Goal: Check status

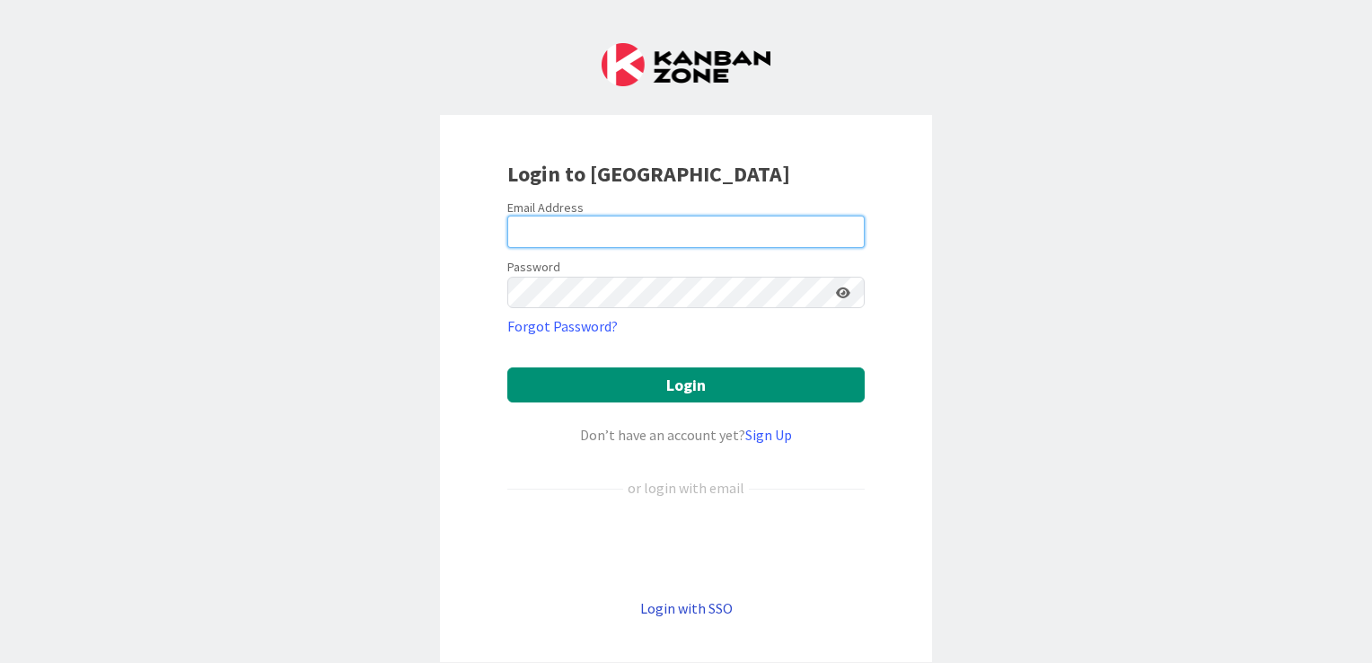
type input "[EMAIL_ADDRESS][DOMAIN_NAME]"
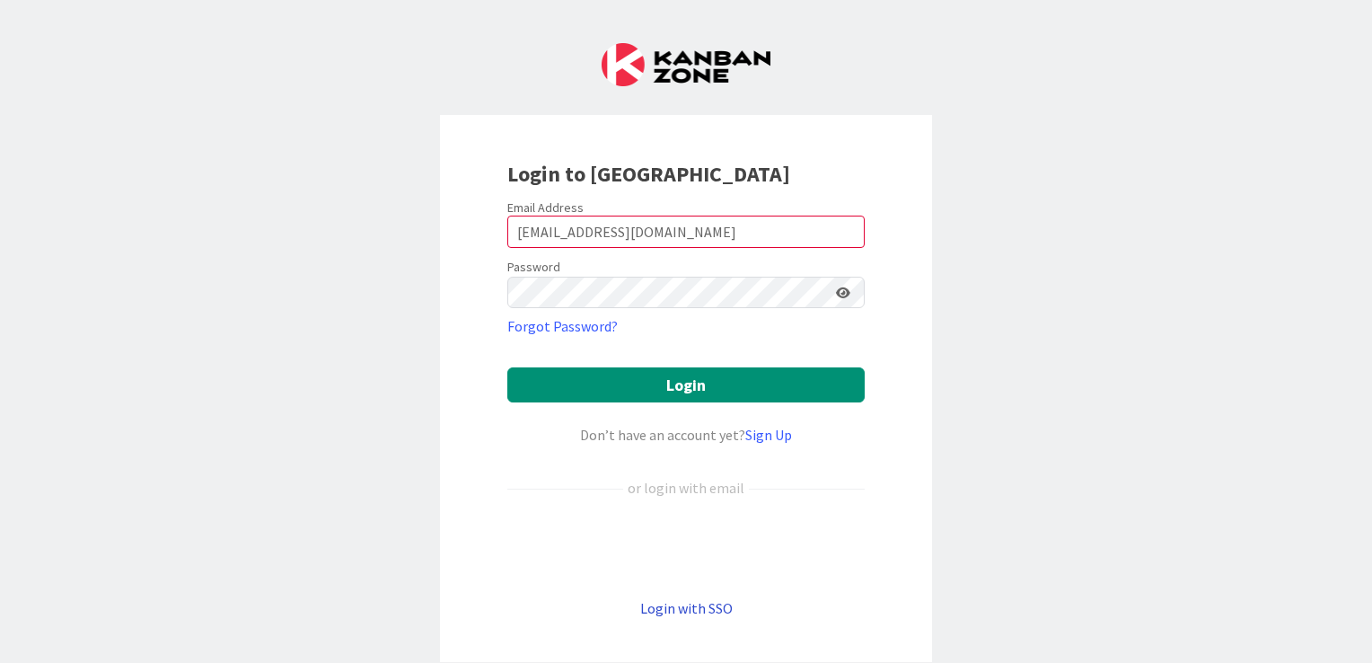
click at [682, 601] on link "Login with SSO" at bounding box center [686, 608] width 92 height 18
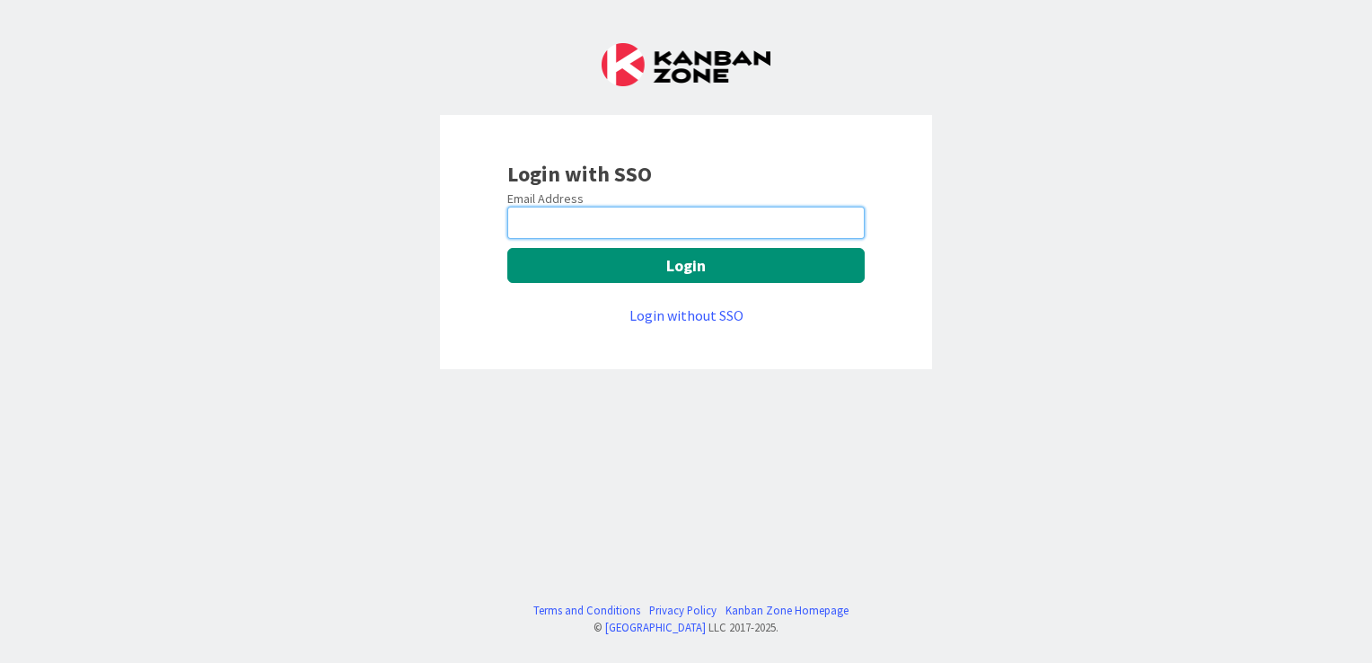
click at [558, 224] on input "email" at bounding box center [685, 223] width 357 height 32
type input "[EMAIL_ADDRESS][DOMAIN_NAME]"
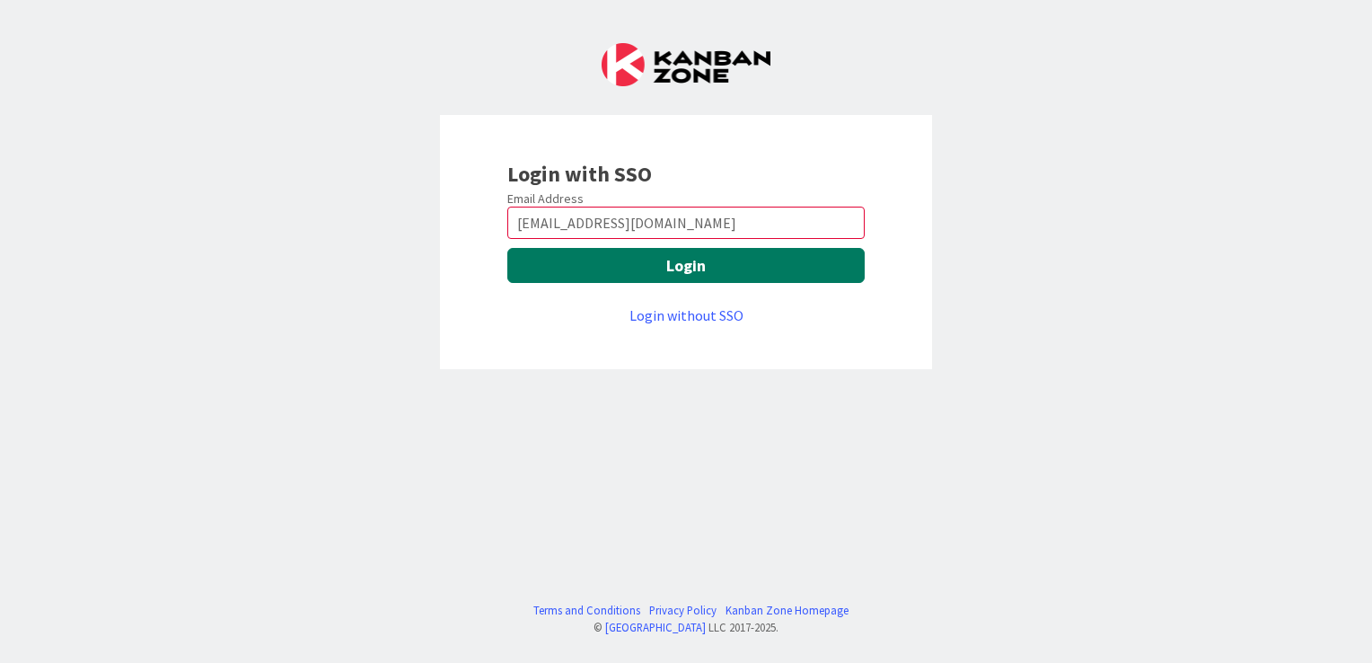
click at [695, 269] on button "Login" at bounding box center [685, 265] width 357 height 35
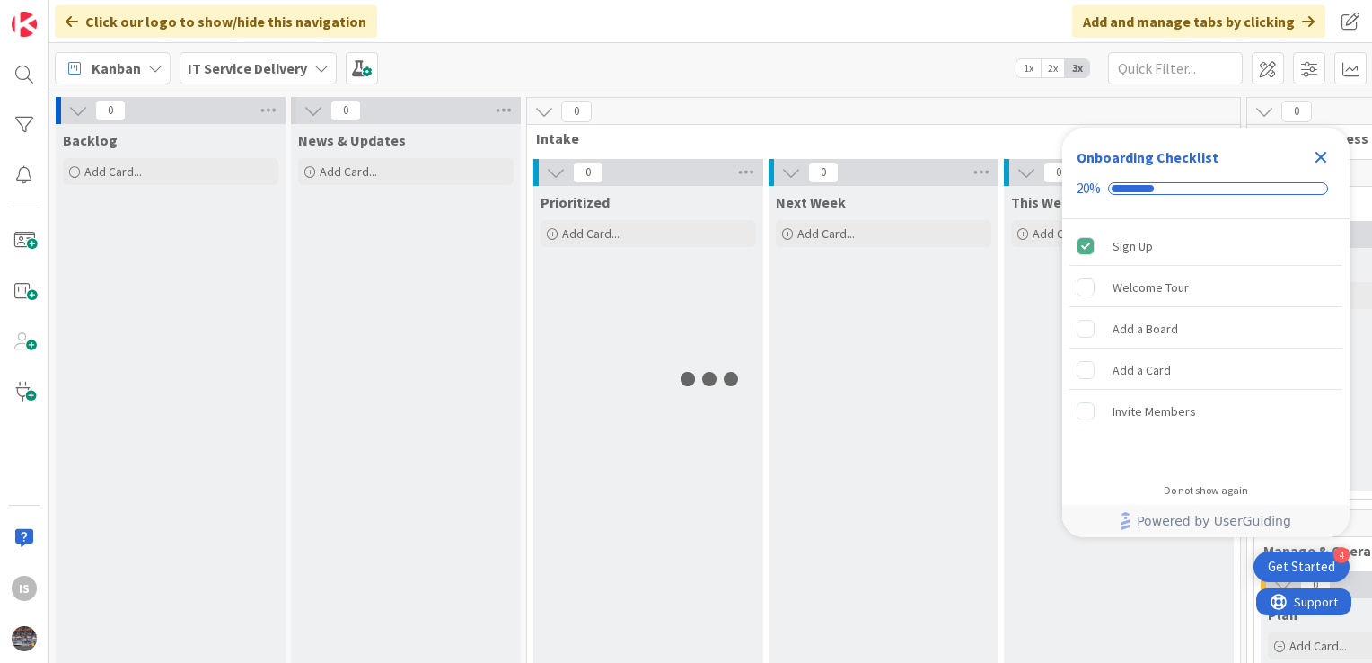
click at [1325, 154] on icon "Close Checklist" at bounding box center [1321, 157] width 22 height 22
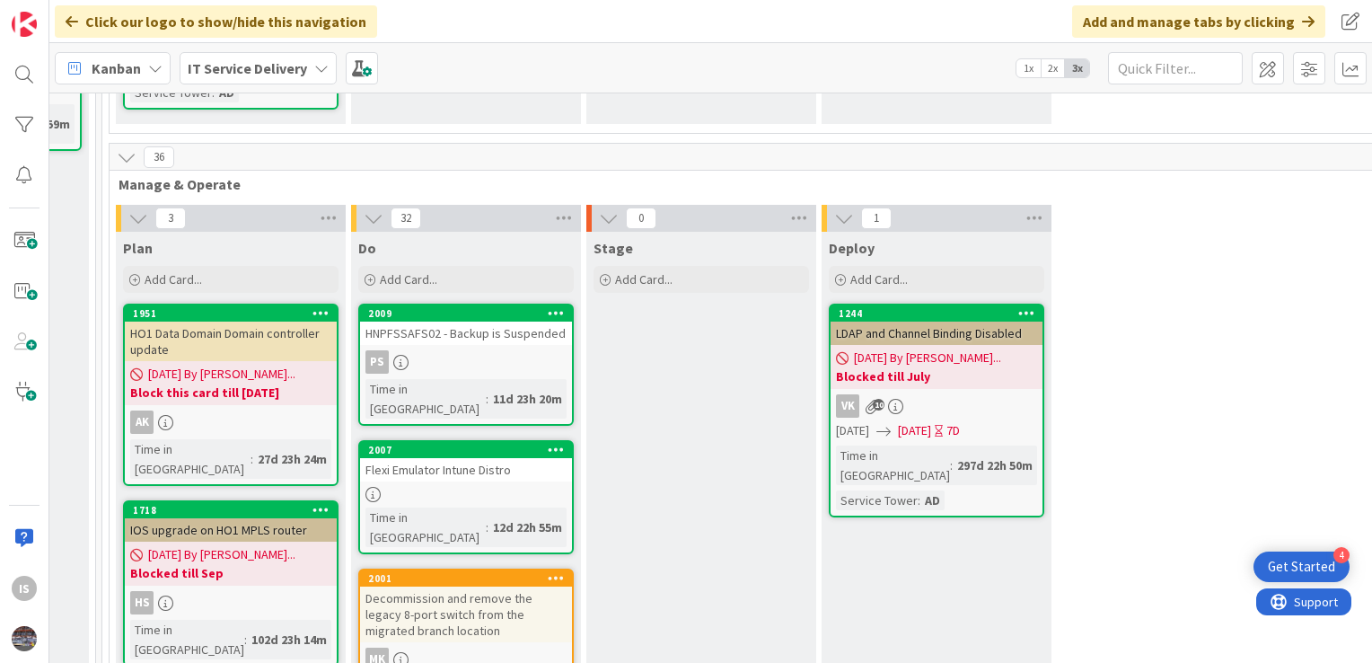
scroll to position [586, 1145]
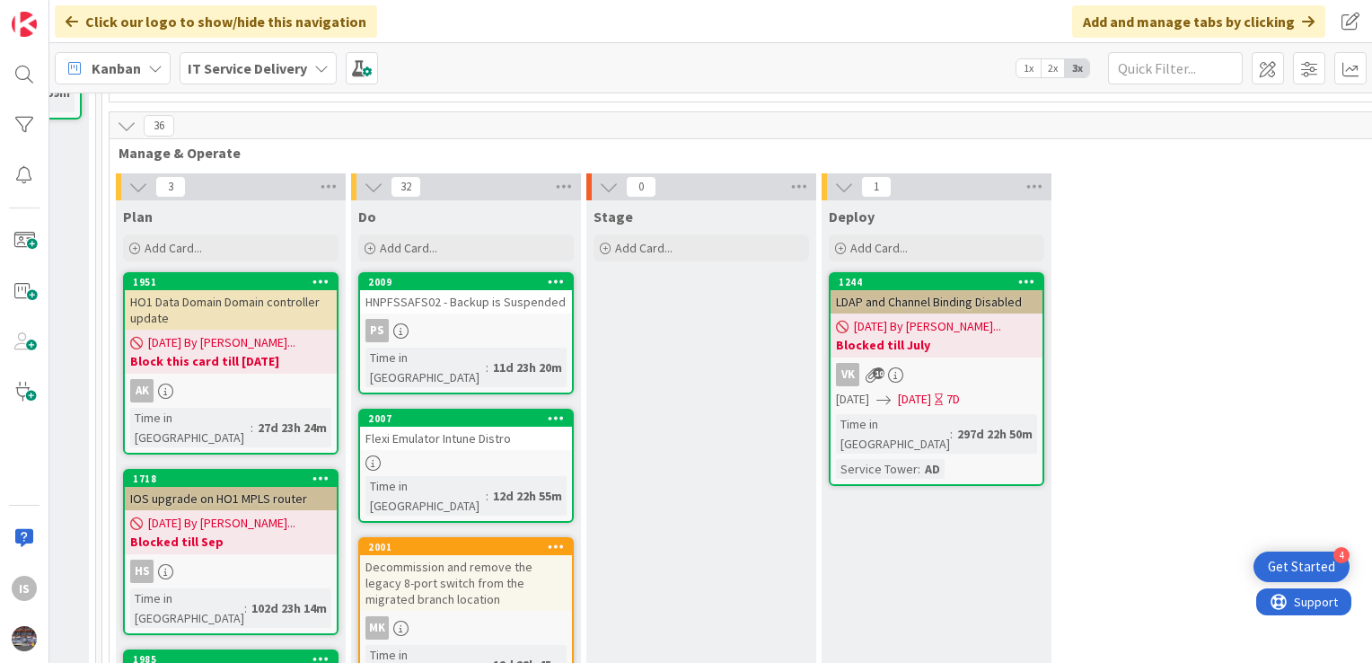
click at [460, 427] on div "Flexi Emulator Intune Distro" at bounding box center [466, 438] width 212 height 23
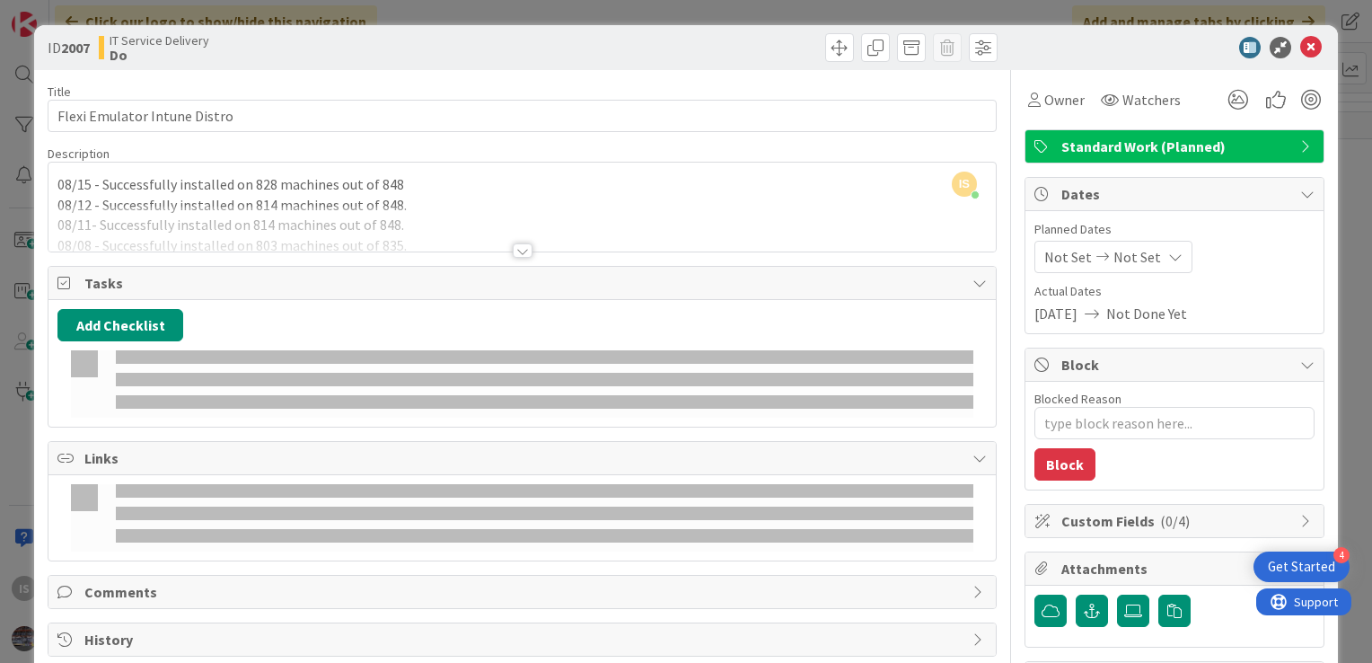
type textarea "x"
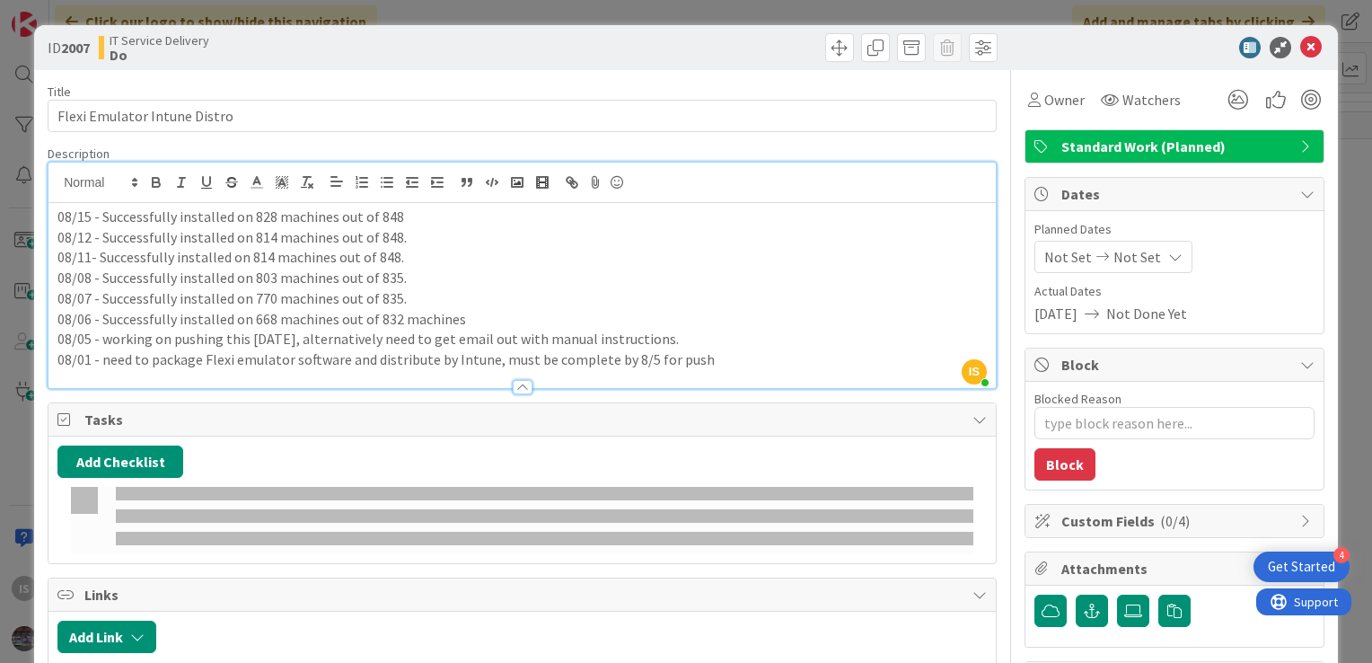
click at [49, 178] on div "IS Ilayaraja s just joined 08/15 - Successfully installed on 828 machines out o…" at bounding box center [521, 275] width 947 height 225
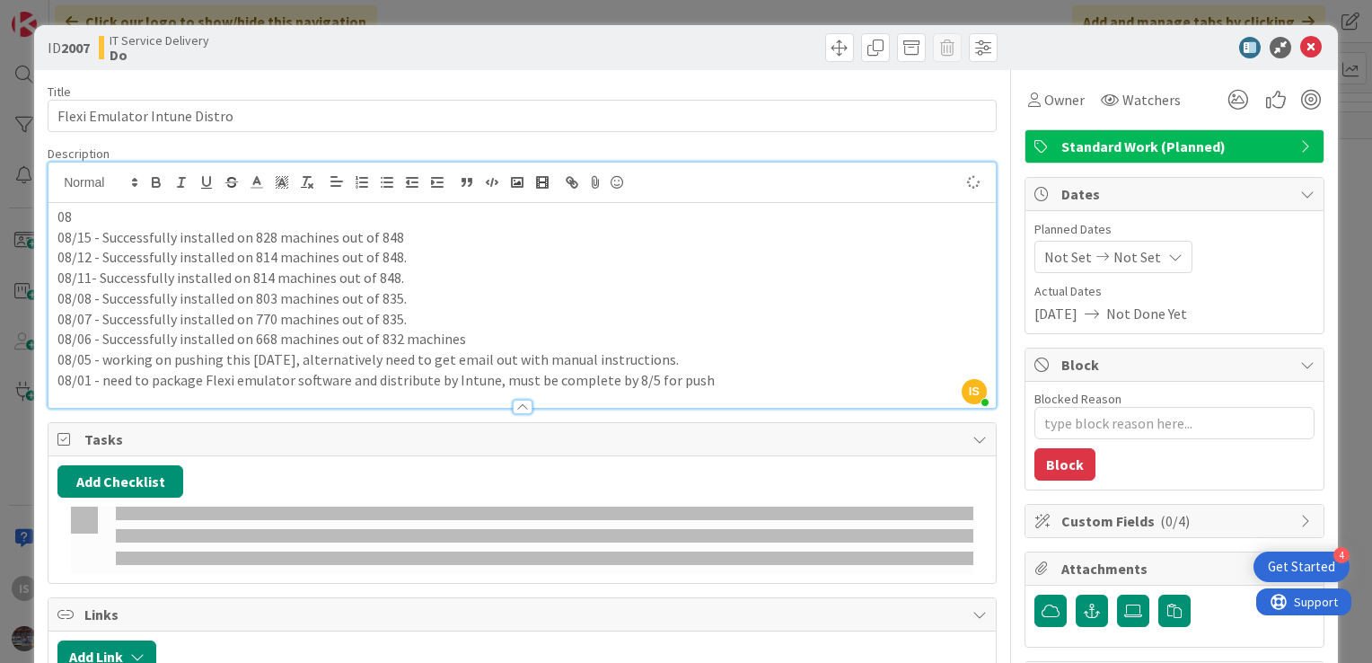
click at [102, 211] on p "08" at bounding box center [521, 217] width 929 height 21
click at [95, 218] on p "08/18 -" at bounding box center [521, 217] width 929 height 21
click at [372, 242] on p "08/15 - Successfully installed on 828 machines out of 848" at bounding box center [521, 237] width 929 height 21
click at [321, 230] on p "08/15 - Successfully installed on 828 machines out of 848" at bounding box center [521, 237] width 929 height 21
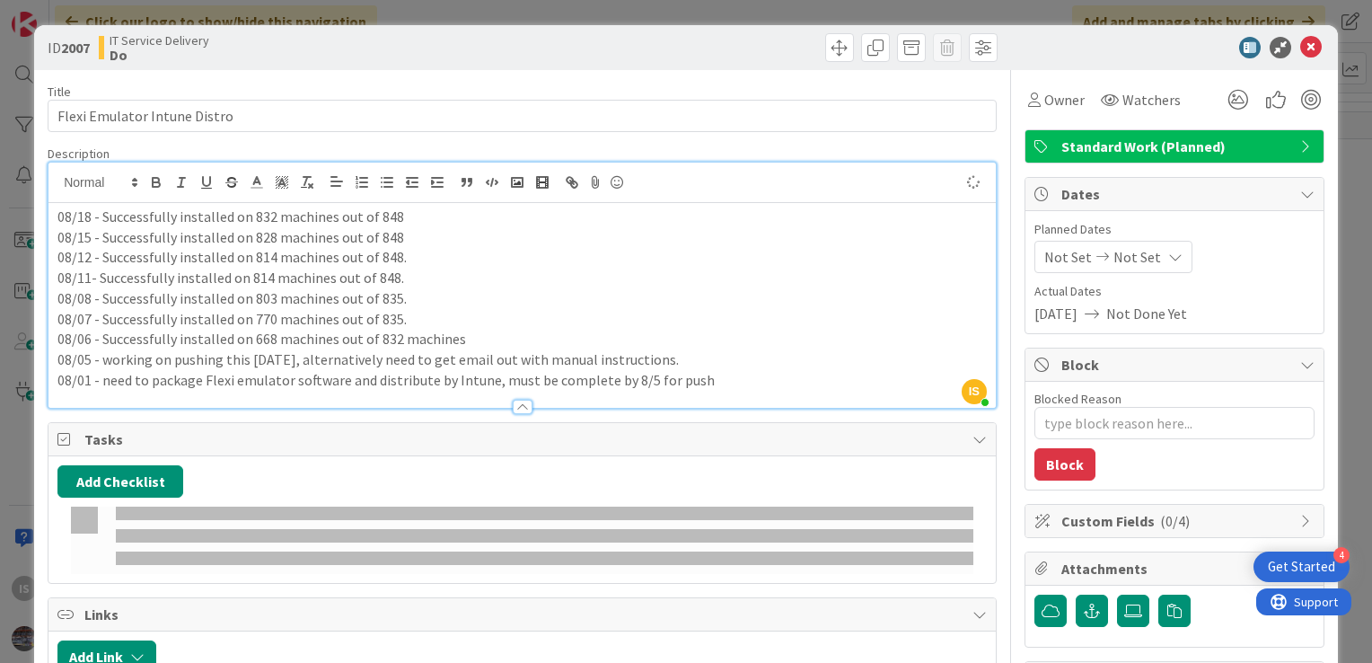
type textarea "x"
click at [1300, 47] on icon at bounding box center [1311, 48] width 22 height 22
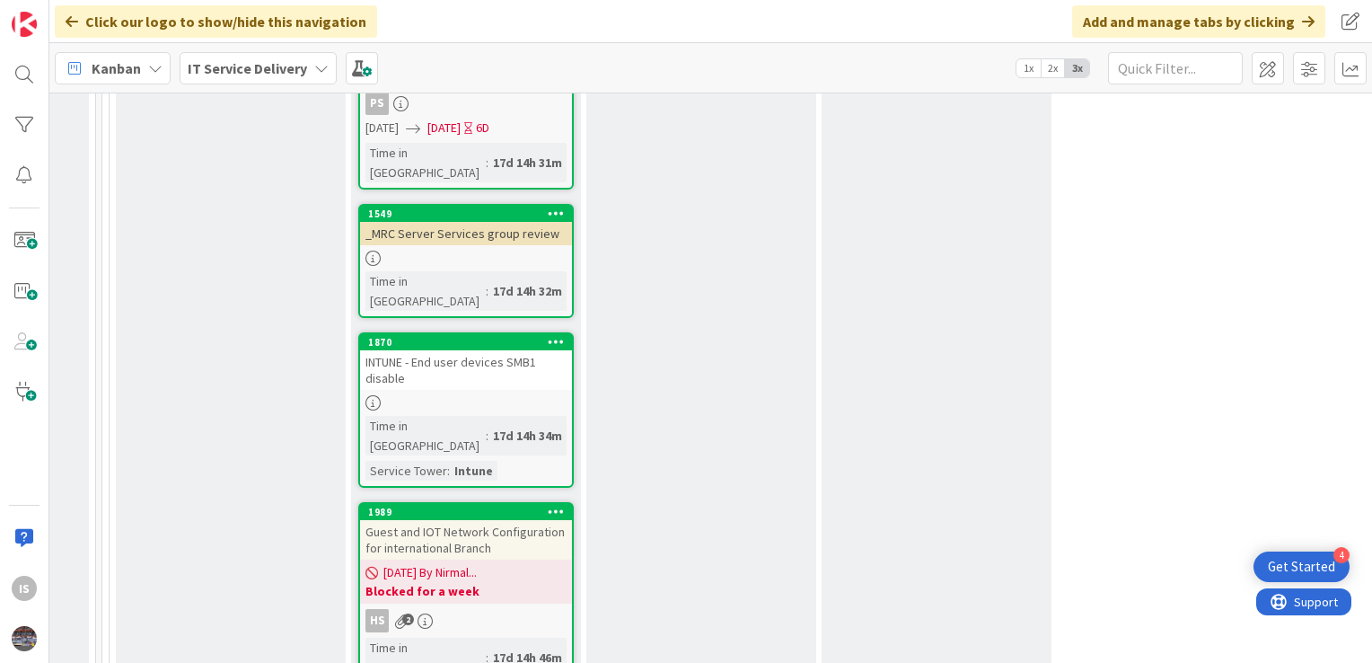
scroll to position [1442, 1145]
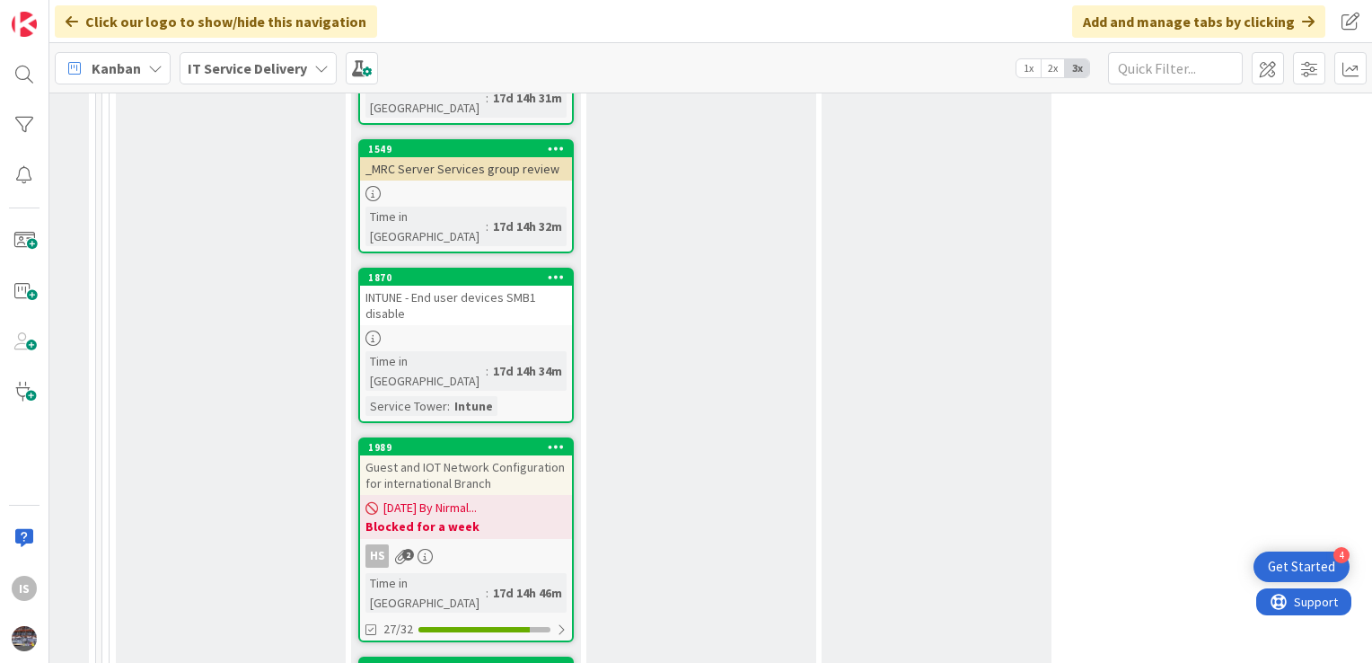
click at [444, 286] on div "INTUNE - End user devices SMB1 disable" at bounding box center [466, 306] width 212 height 40
click at [435, 286] on div "INTUNE - End user devices SMB1 disable" at bounding box center [466, 306] width 212 height 40
click at [432, 286] on div "INTUNE - End user devices SMB1 disable" at bounding box center [466, 306] width 212 height 40
click at [449, 286] on div "INTUNE - End user devices SMB1 disable" at bounding box center [466, 306] width 212 height 40
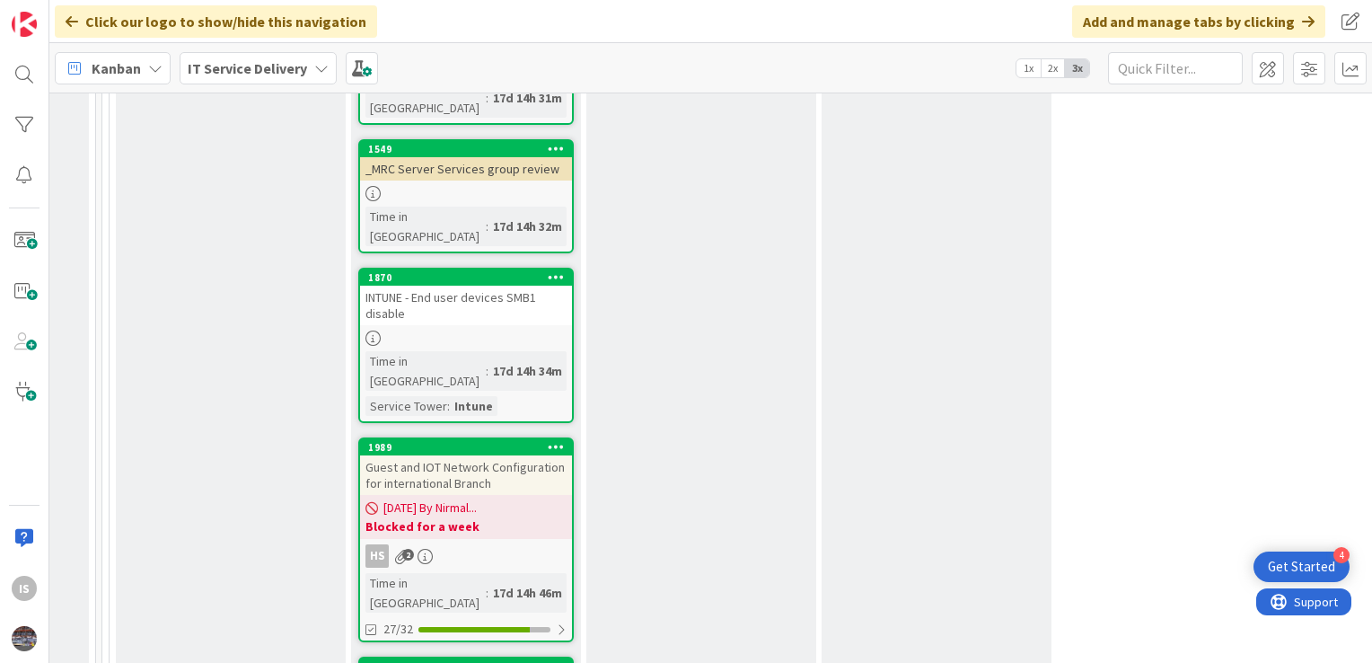
click at [556, 270] on icon at bounding box center [556, 276] width 17 height 13
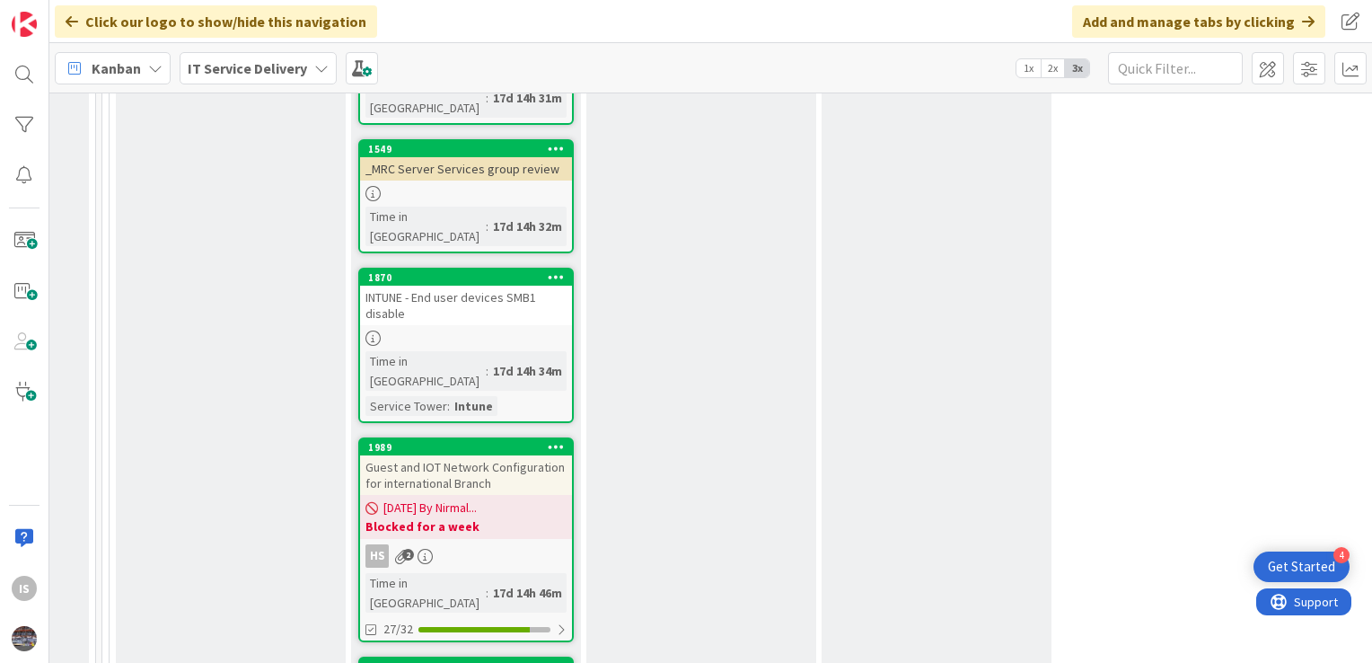
click at [391, 286] on div "INTUNE - End user devices SMB1 disable" at bounding box center [466, 306] width 212 height 40
click at [445, 268] on link "1870 Move to Top Move to Bottom Assign Labels... Assign Tokens... Link Card... …" at bounding box center [465, 345] width 215 height 155
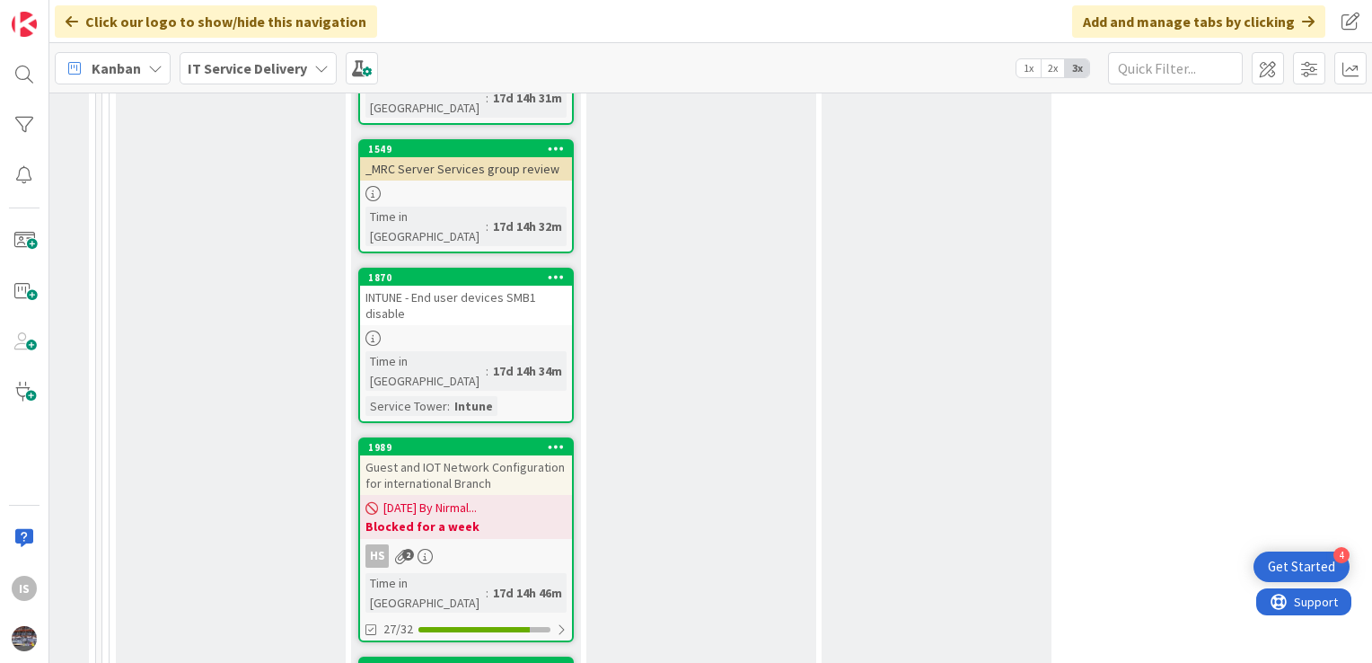
click at [445, 268] on link "1870 Move to Top Move to Bottom Assign Labels... Assign Tokens... Link Card... …" at bounding box center [465, 345] width 215 height 155
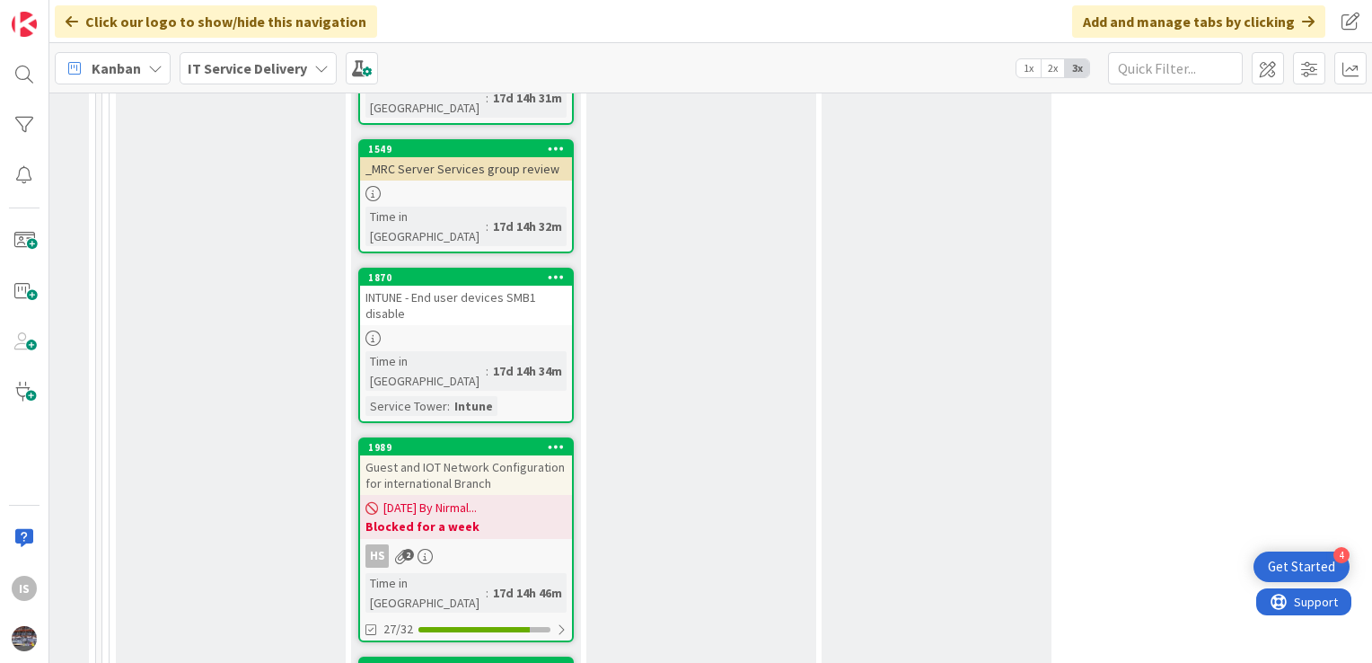
click at [445, 268] on link "1870 Move to Top Move to Bottom Assign Labels... Assign Tokens... Link Card... …" at bounding box center [465, 345] width 215 height 155
click at [471, 330] on div at bounding box center [466, 337] width 212 height 15
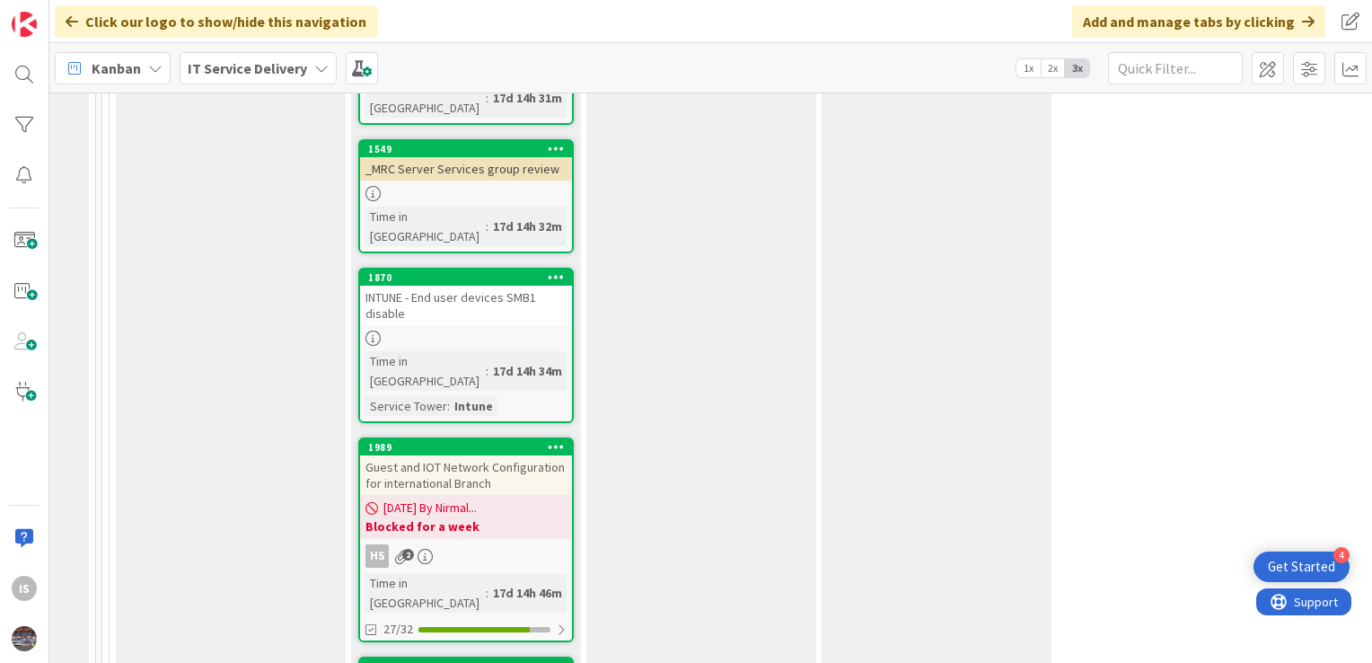
click at [471, 330] on div at bounding box center [466, 337] width 212 height 15
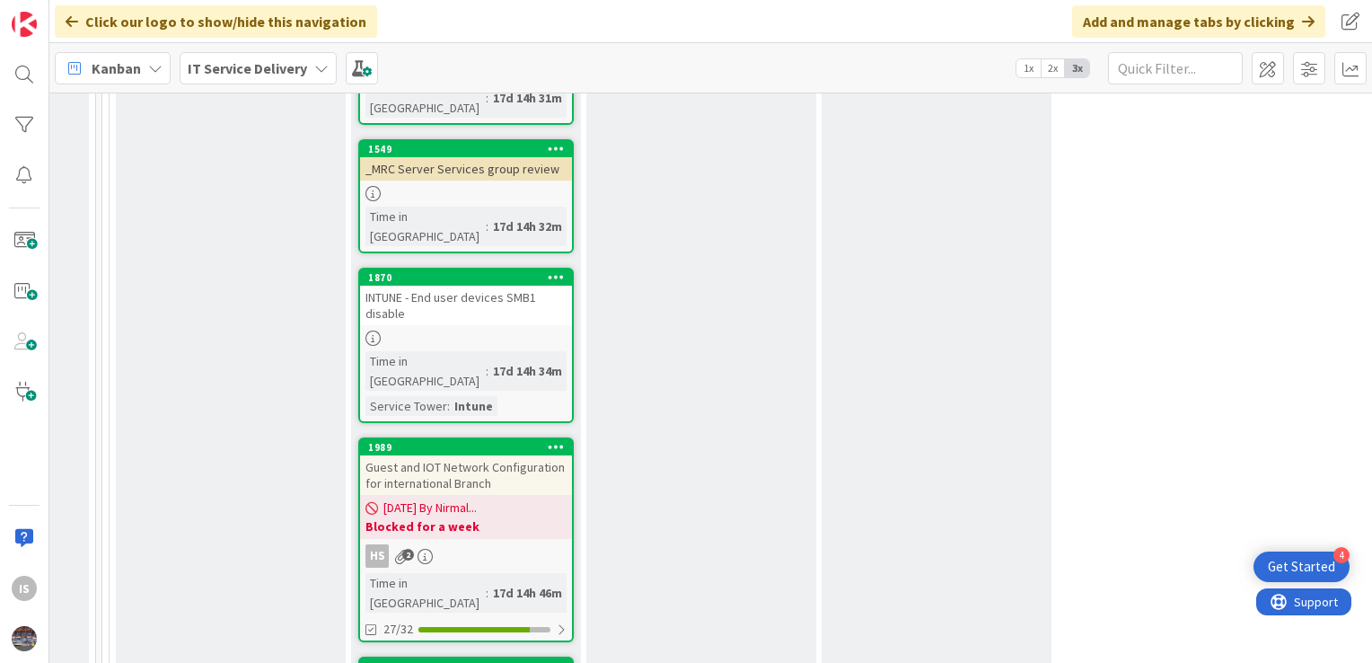
click at [471, 330] on div at bounding box center [466, 337] width 212 height 15
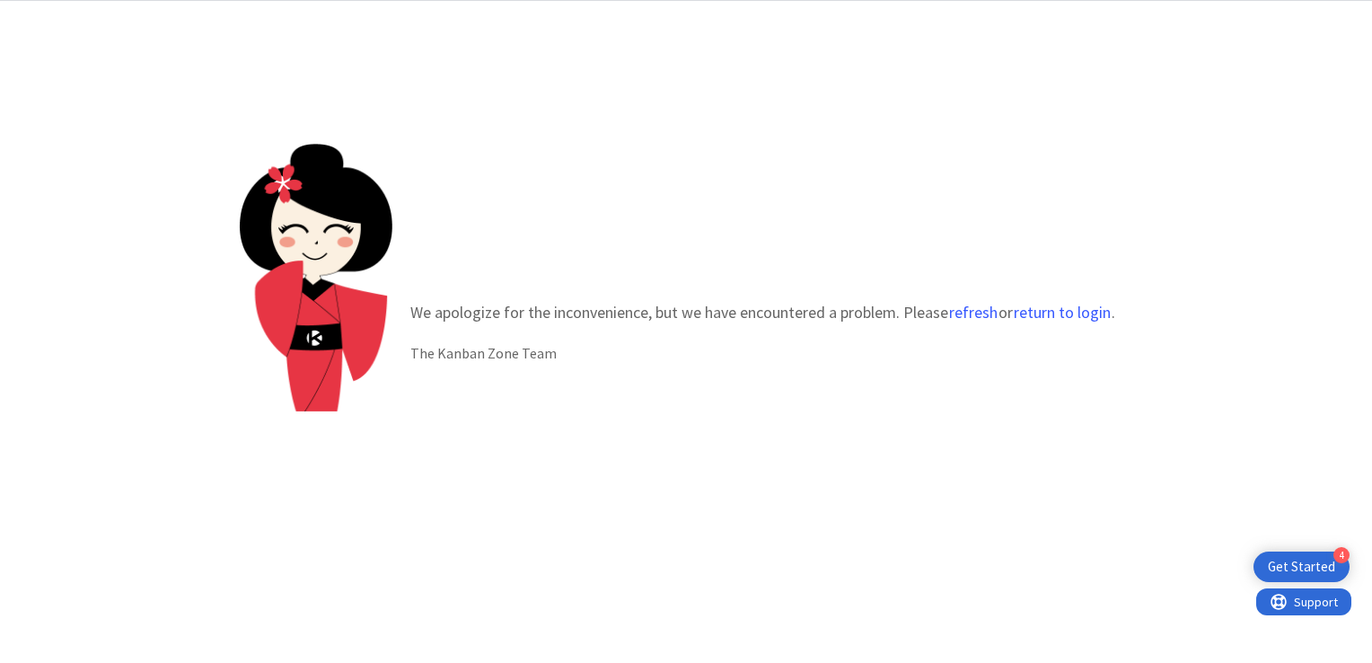
click at [1117, 217] on div "We apologize for the inconvenience, but we have encountered a problem. Please r…" at bounding box center [686, 332] width 893 height 377
click at [985, 312] on button "refresh" at bounding box center [973, 312] width 50 height 18
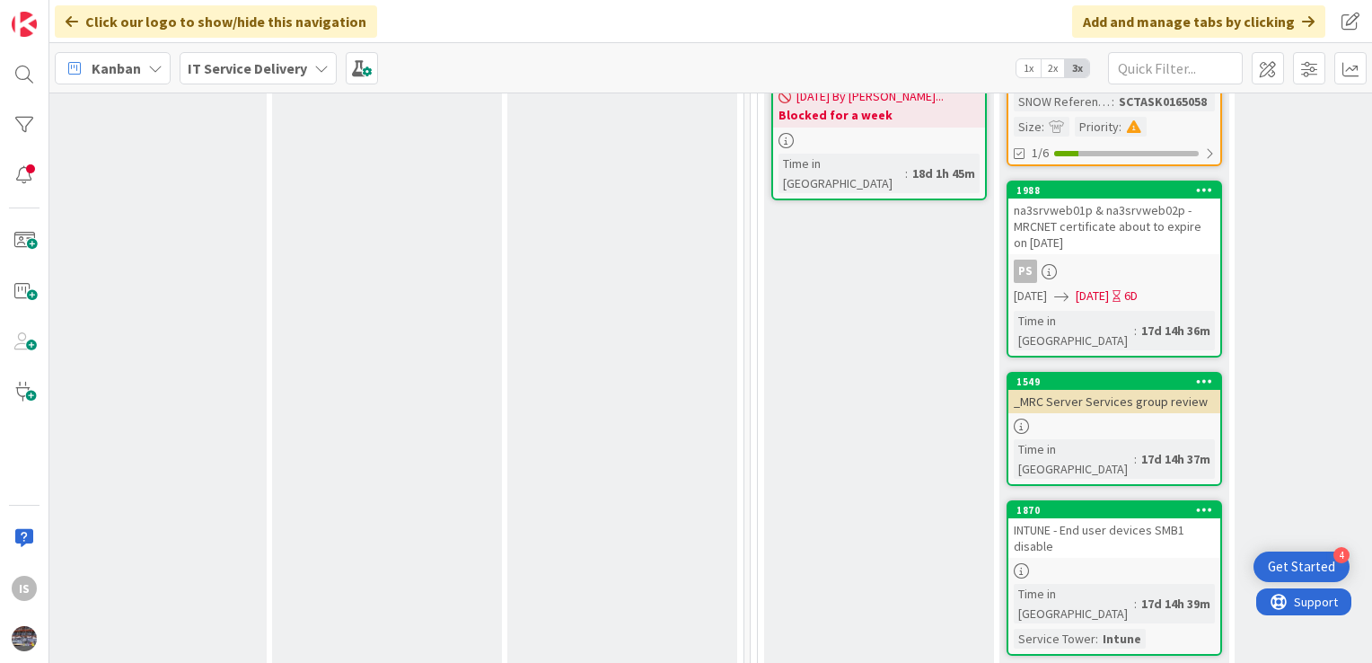
scroll to position [1220, 497]
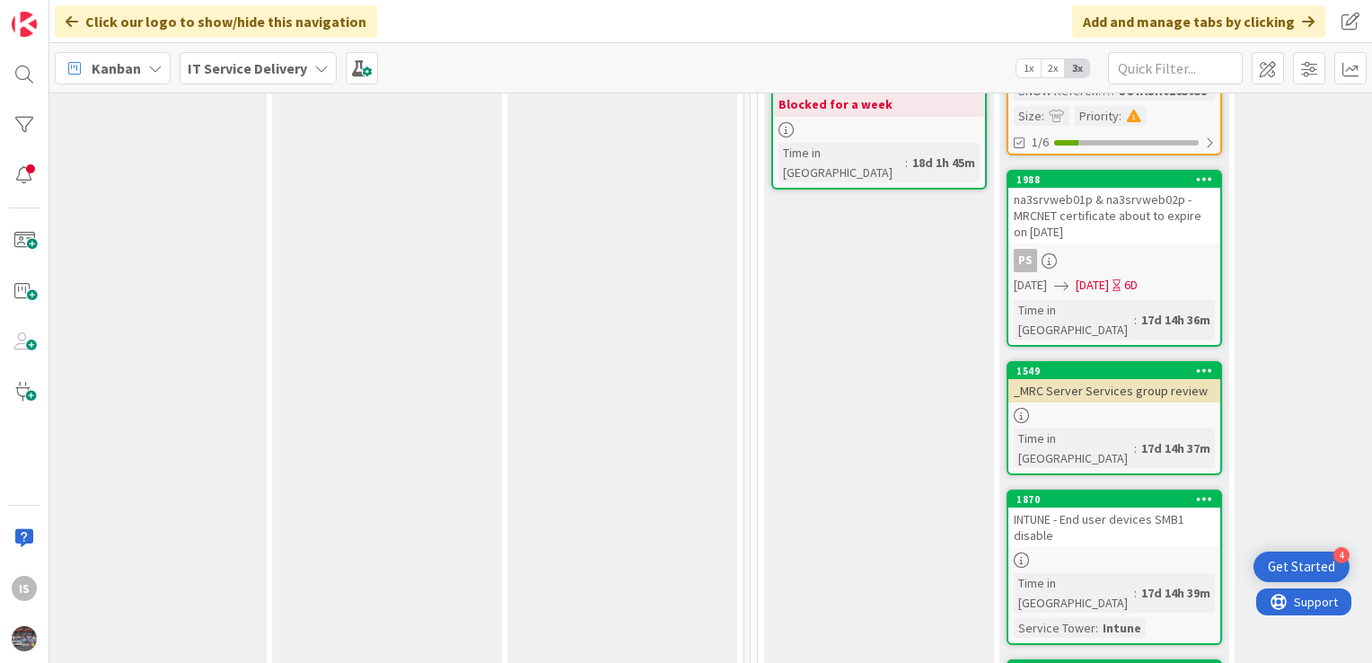
click at [1113, 507] on div "INTUNE - End user devices SMB1 disable" at bounding box center [1114, 527] width 212 height 40
click at [1079, 552] on div at bounding box center [1114, 559] width 212 height 15
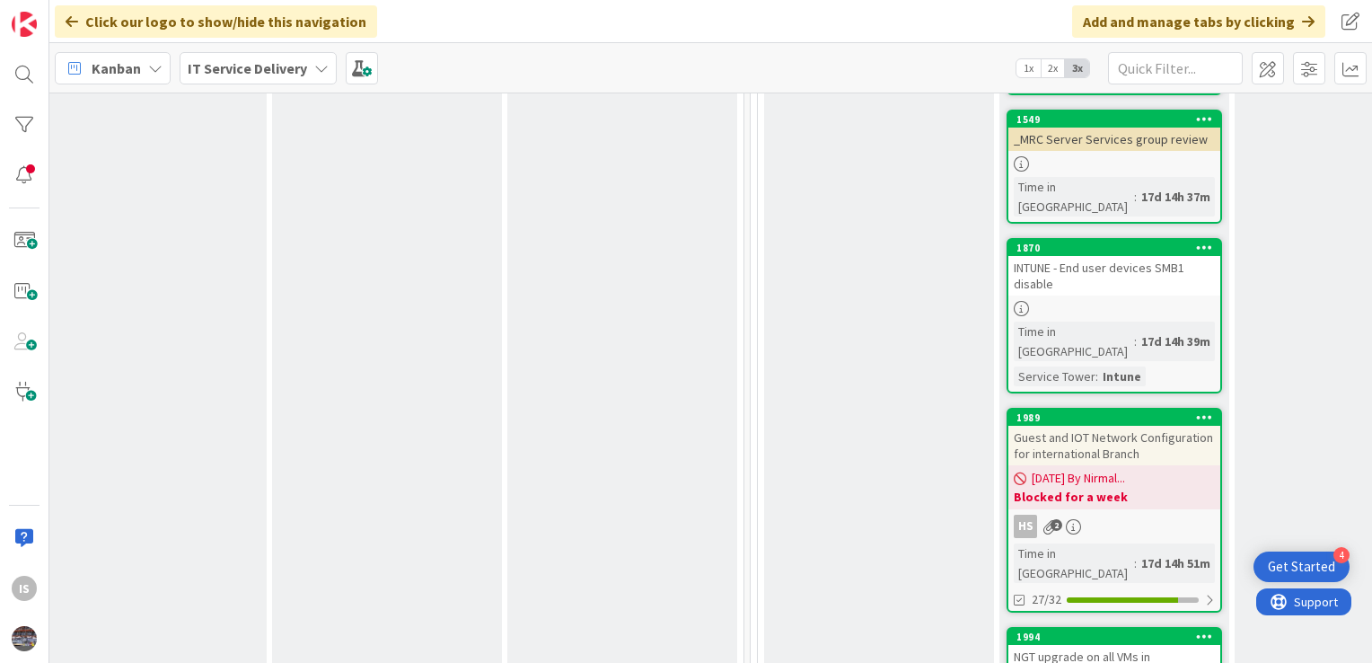
scroll to position [1532, 497]
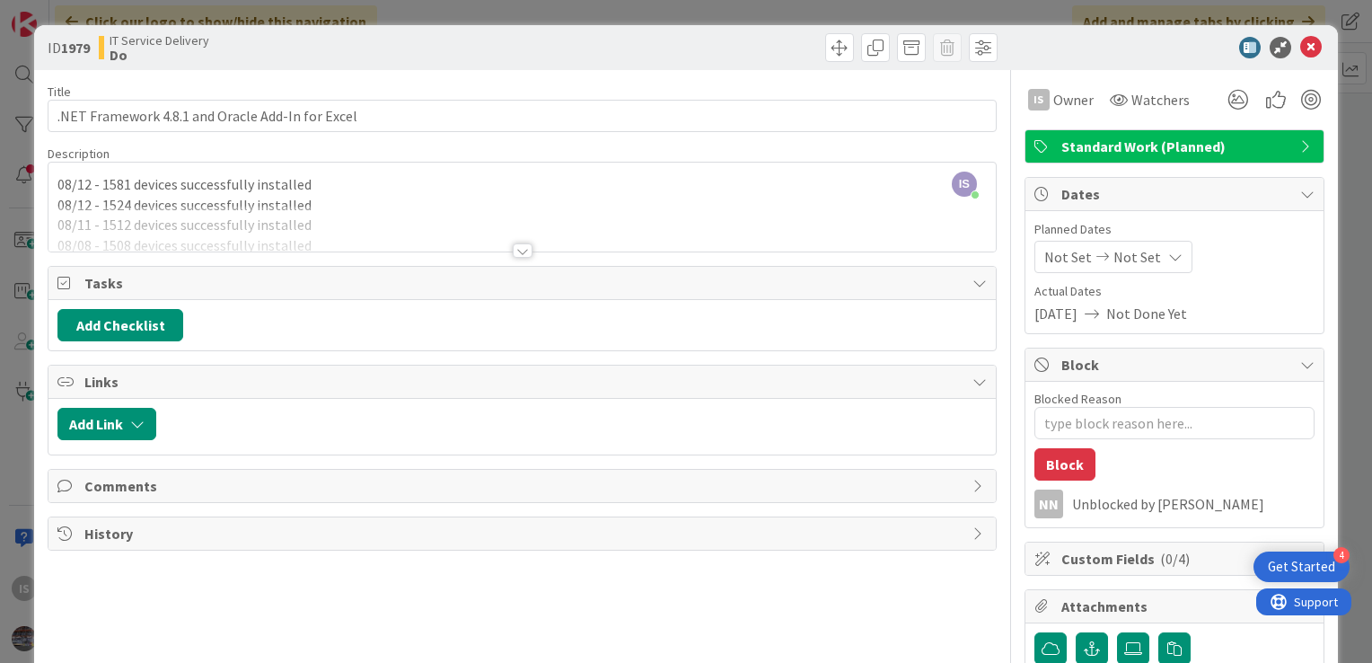
type textarea "x"
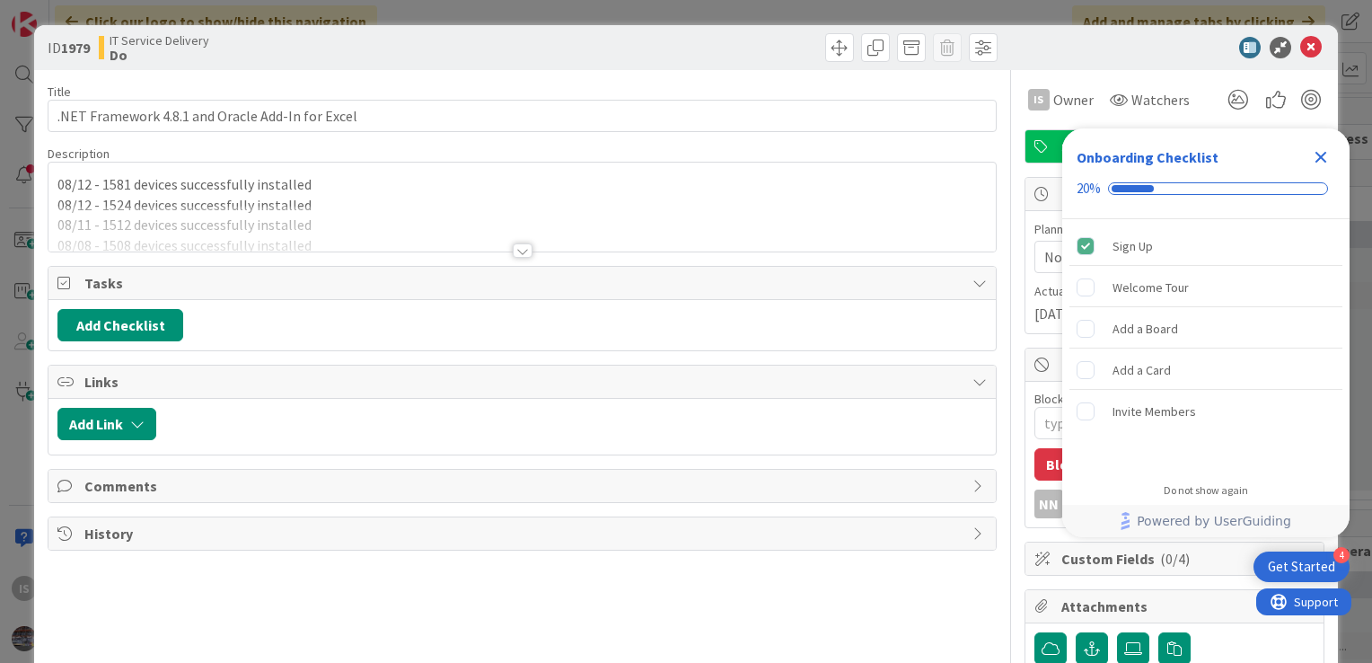
click at [388, 195] on p "08/12 - 1524 devices successfully installed" at bounding box center [521, 205] width 929 height 21
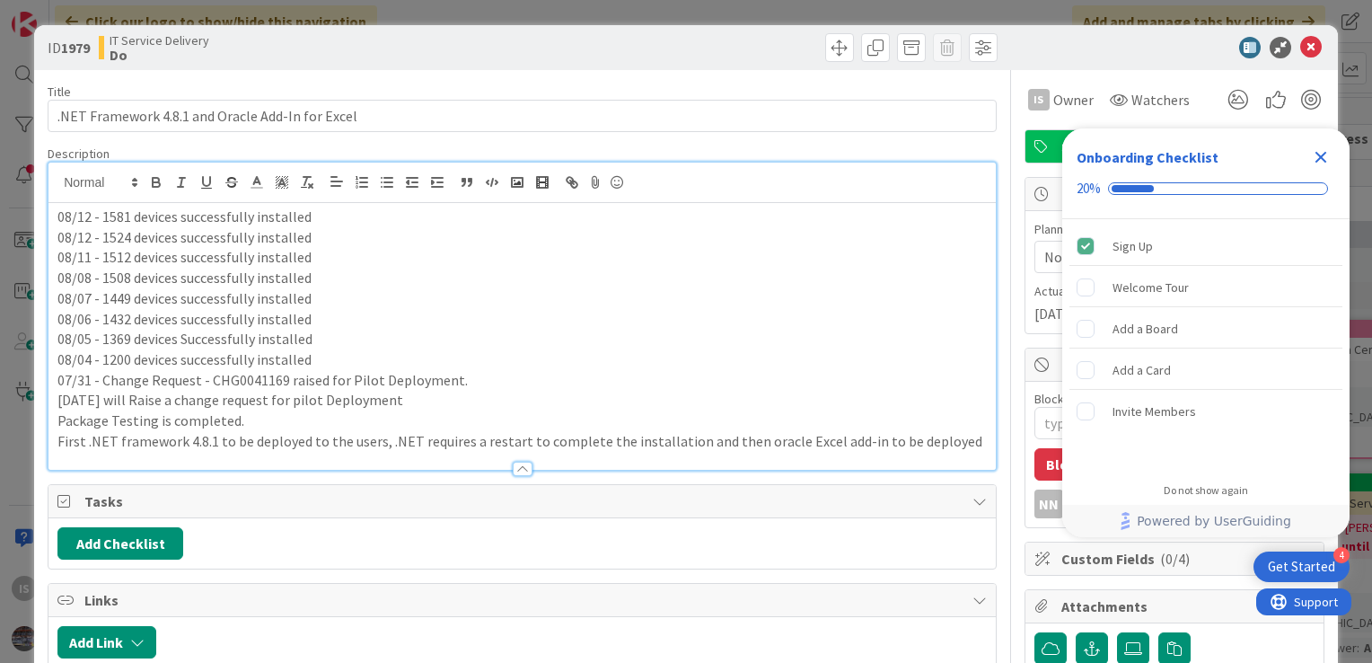
type textarea "x"
click at [57, 216] on p "08/12 - 1581 devices successfully installed" at bounding box center [521, 217] width 929 height 21
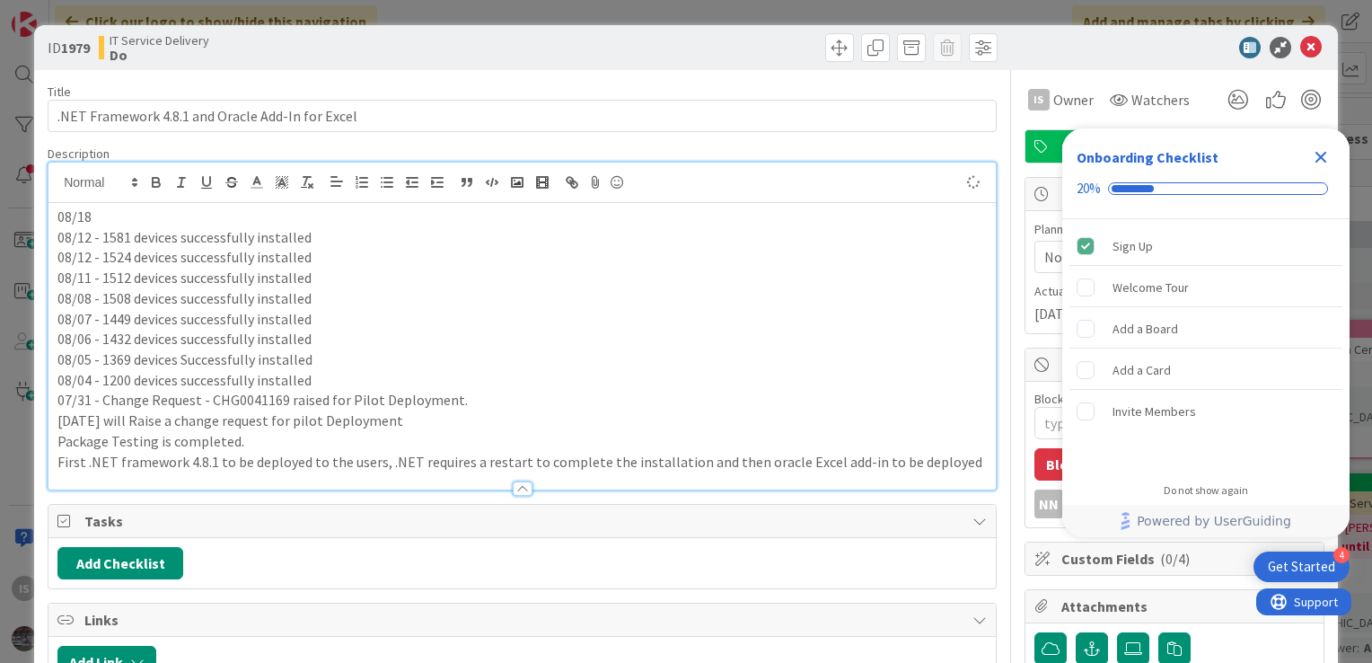
click at [120, 217] on p "08/18" at bounding box center [521, 217] width 929 height 21
click at [91, 238] on p "08/12 - 1581 devices successfully installed" at bounding box center [521, 237] width 929 height 21
click at [417, 214] on p "08/18 - 1612 devices successfully installed out 1750 devices" at bounding box center [521, 217] width 929 height 21
click at [1320, 154] on icon "Close Checklist" at bounding box center [1321, 157] width 22 height 22
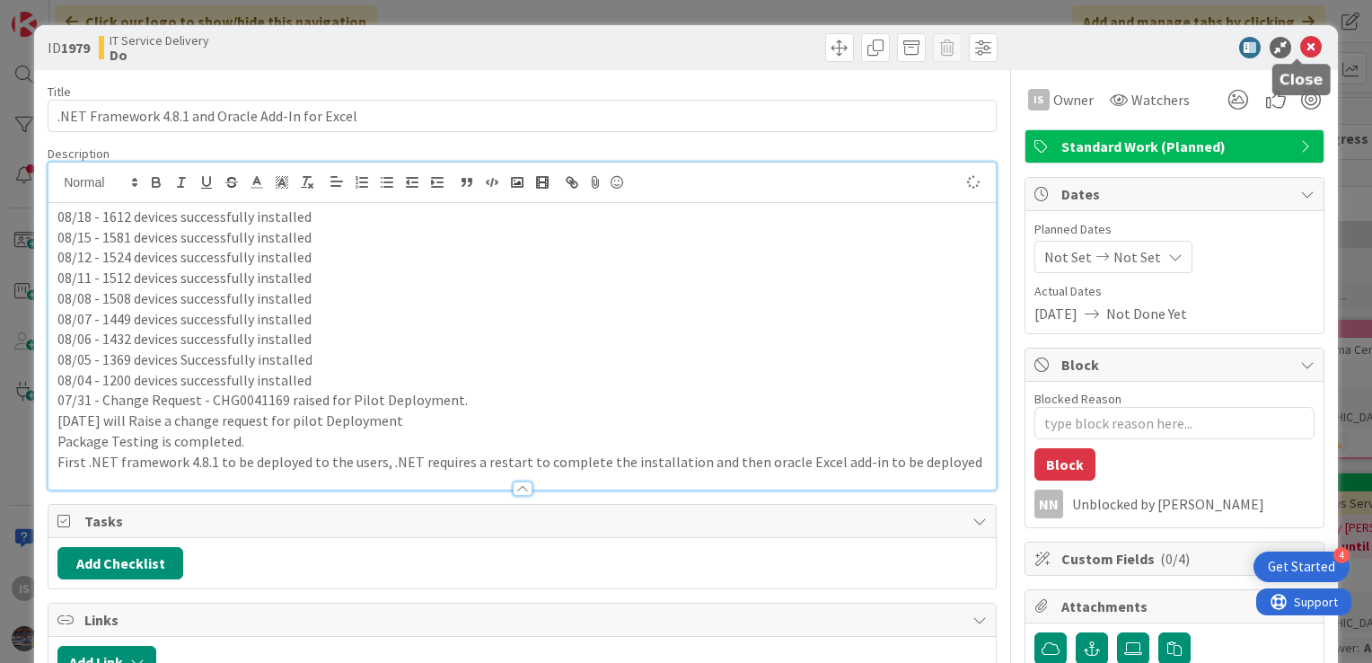
click at [1300, 41] on icon at bounding box center [1311, 48] width 22 height 22
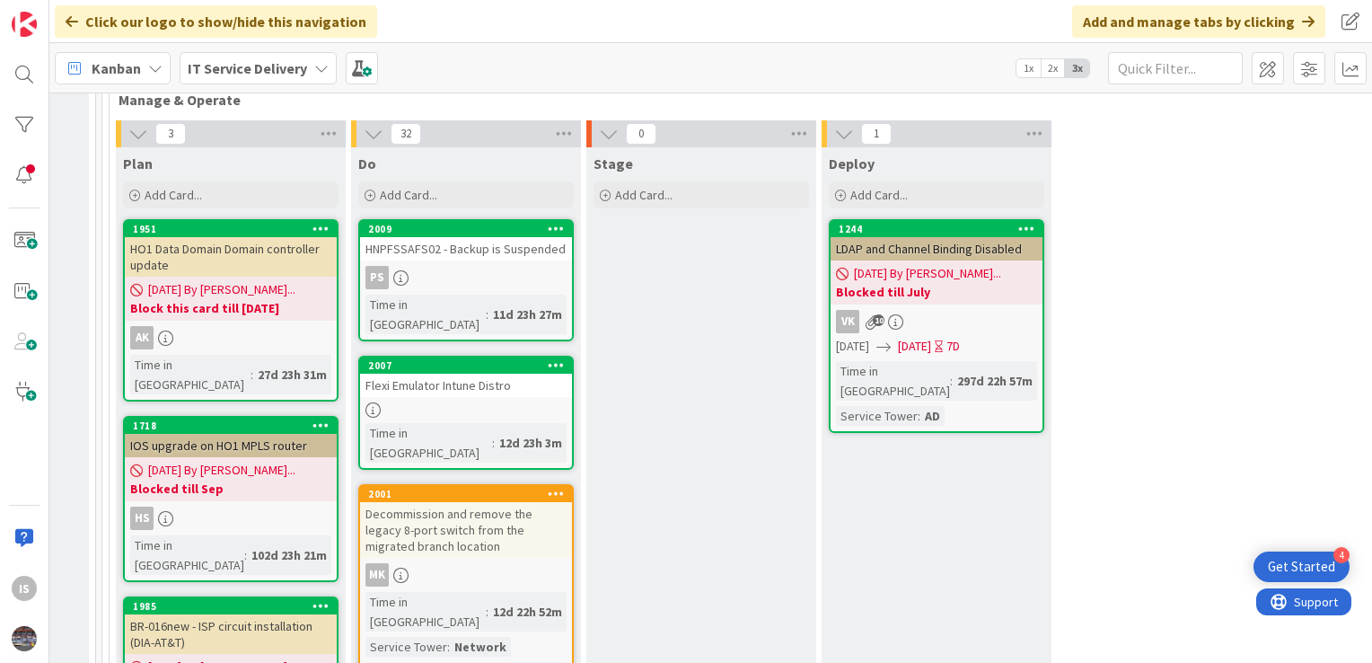
scroll to position [1126, 1145]
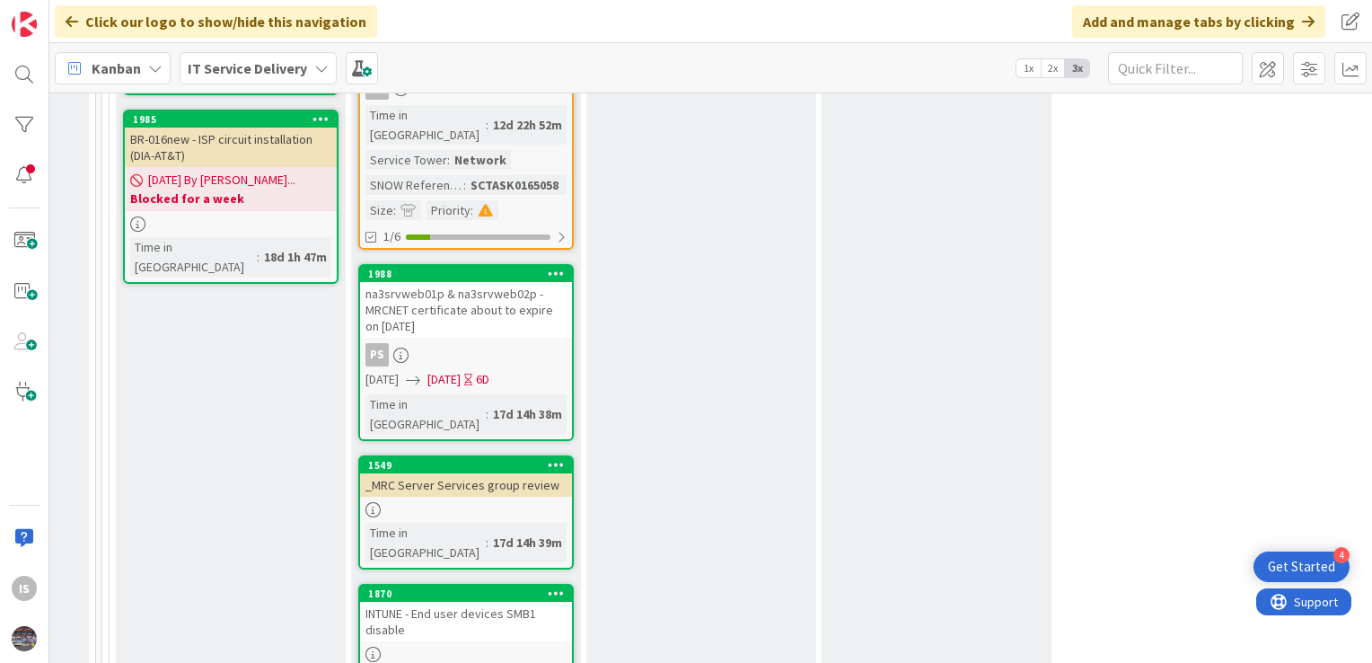
click at [434, 602] on div "INTUNE - End user devices SMB1 disable" at bounding box center [466, 622] width 212 height 40
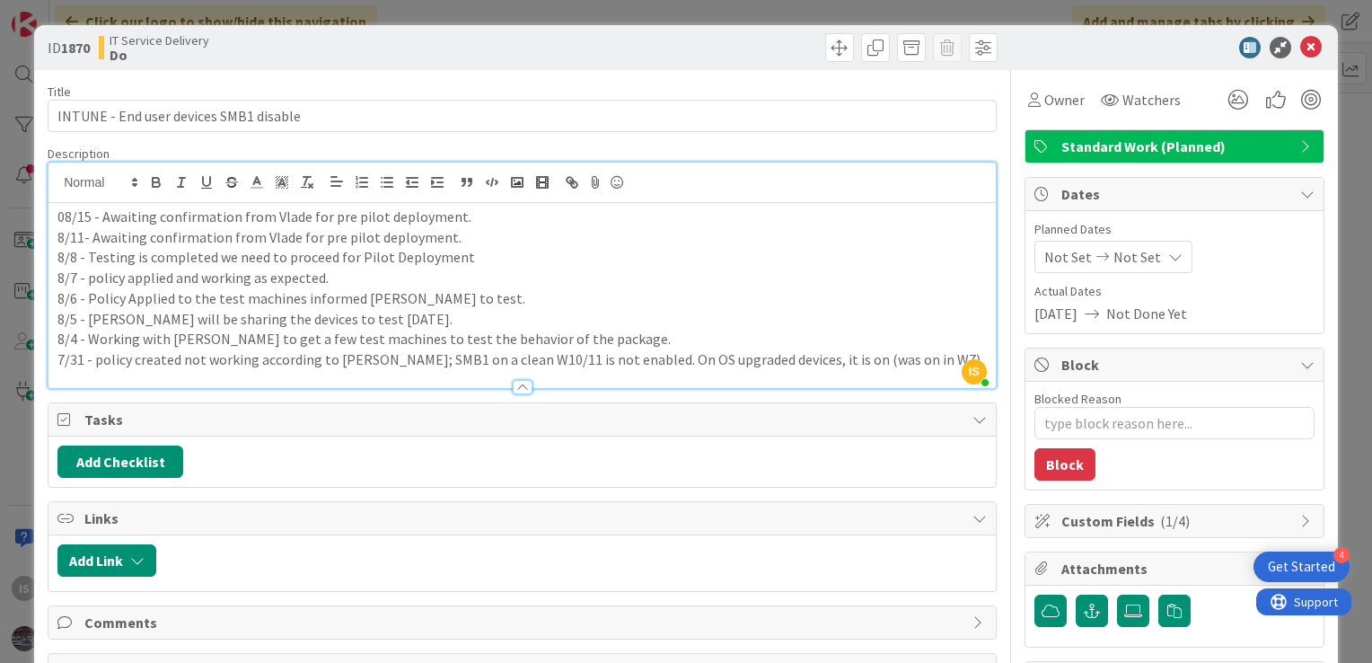
click at [65, 186] on div "IS Ilayaraja s just joined 08/15 - Awaiting confirmation from Vlade for pre pil…" at bounding box center [521, 275] width 947 height 225
type textarea "x"
click at [449, 233] on p "8/11- Awaiting confirmation from Vlade for pre pilot deployment." at bounding box center [521, 237] width 929 height 21
click at [84, 217] on p "8/188/15 - Awaiting confirmation from Vlade for pre pilot deployment." at bounding box center [521, 217] width 929 height 21
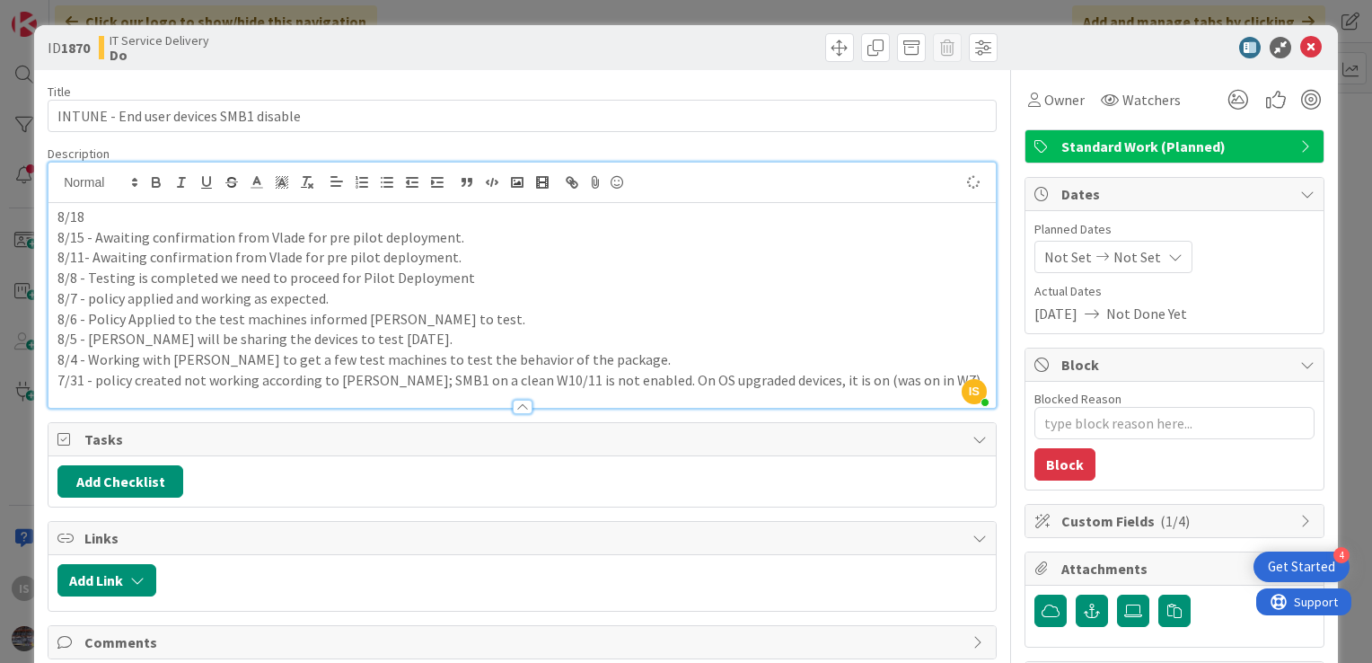
click at [97, 218] on p "8/18" at bounding box center [521, 217] width 929 height 21
drag, startPoint x: 453, startPoint y: 238, endPoint x: 259, endPoint y: 228, distance: 193.3
click at [259, 228] on p "8/15 - Awaiting confirmation from Vlade for pre pilot deployment." at bounding box center [521, 237] width 929 height 21
copy p "Vlade for pre pilot deployment."
click at [269, 214] on p "8/18 - Sent a reminder email to" at bounding box center [521, 217] width 929 height 21
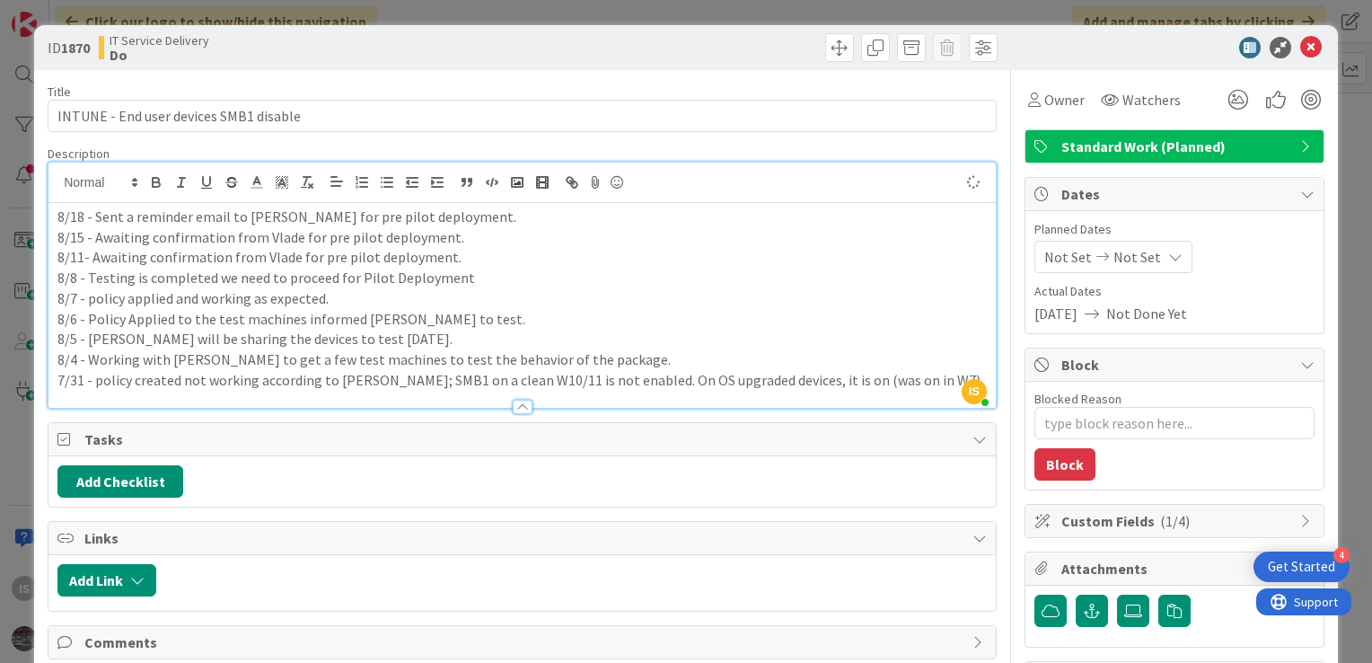
click at [295, 215] on p "8/18 - Sent a reminder email to Vlade for pre pilot deployment." at bounding box center [521, 217] width 929 height 21
click at [580, 218] on p "8/18 - Sent a reminder email to Vlade for confirmation to deploy to pre pilot d…" at bounding box center [521, 217] width 929 height 21
type textarea "x"
click at [1300, 49] on icon at bounding box center [1311, 48] width 22 height 22
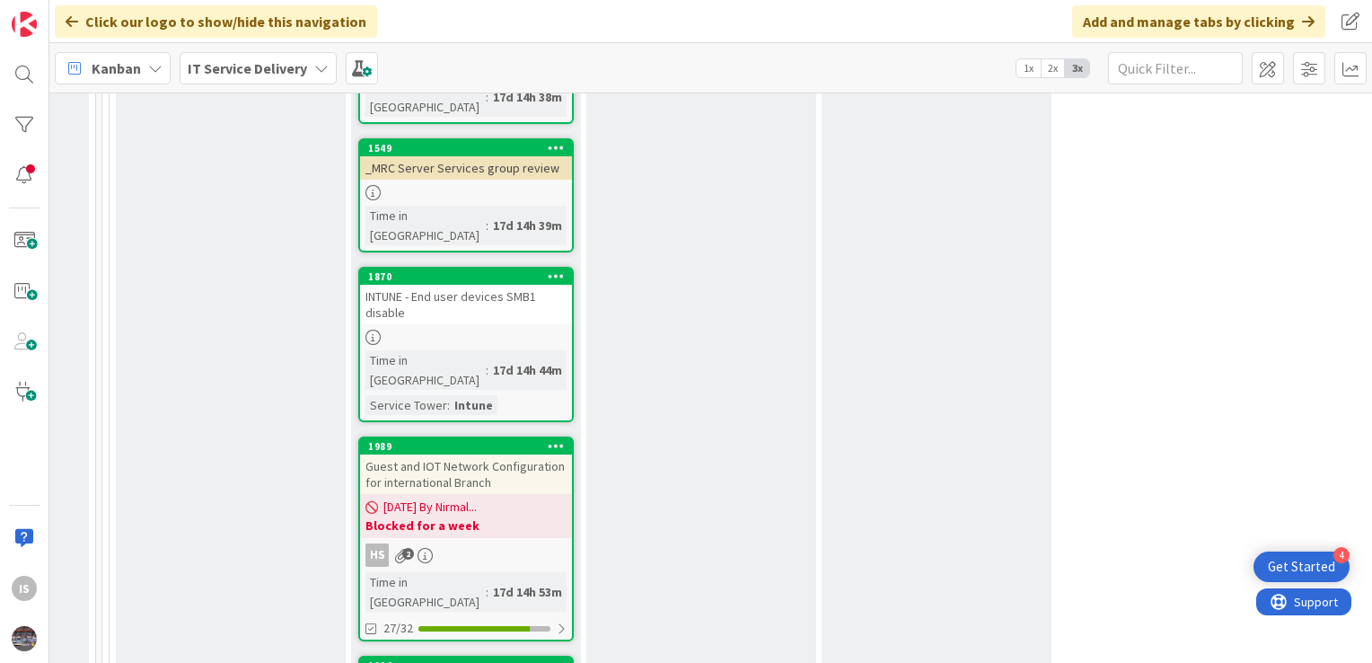
scroll to position [1475, 1145]
